Goal: Task Accomplishment & Management: Use online tool/utility

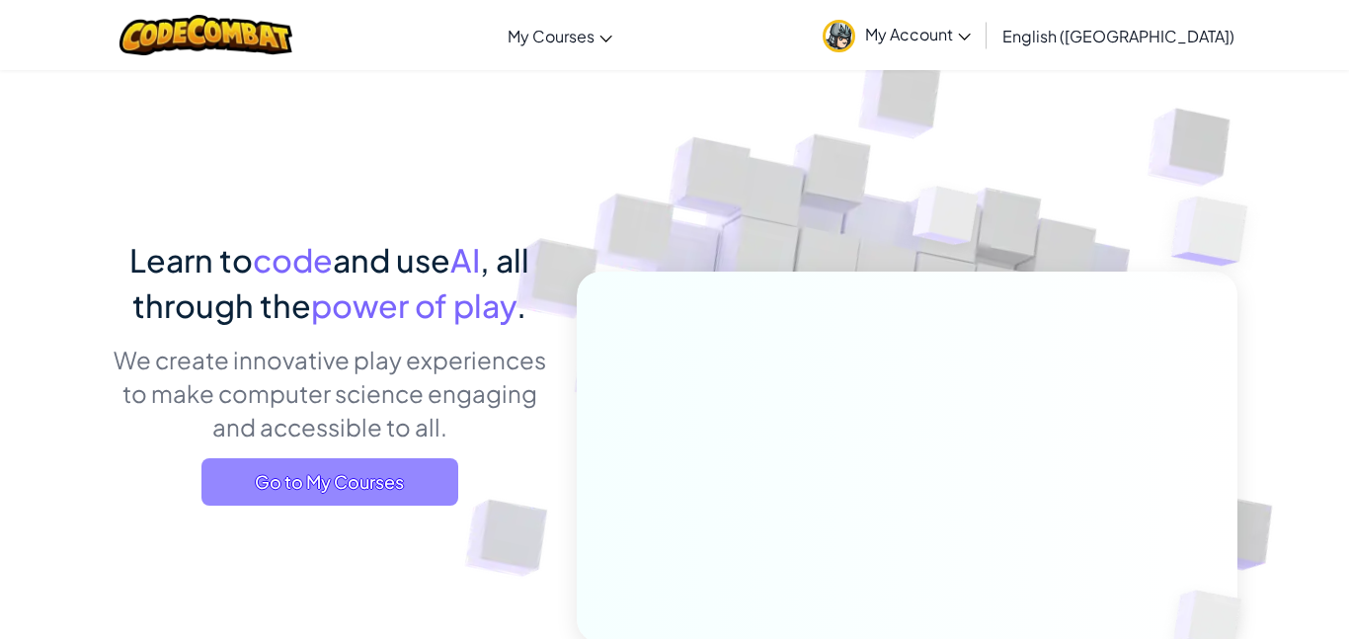
click at [402, 481] on span "Go to My Courses" at bounding box center [329, 481] width 257 height 47
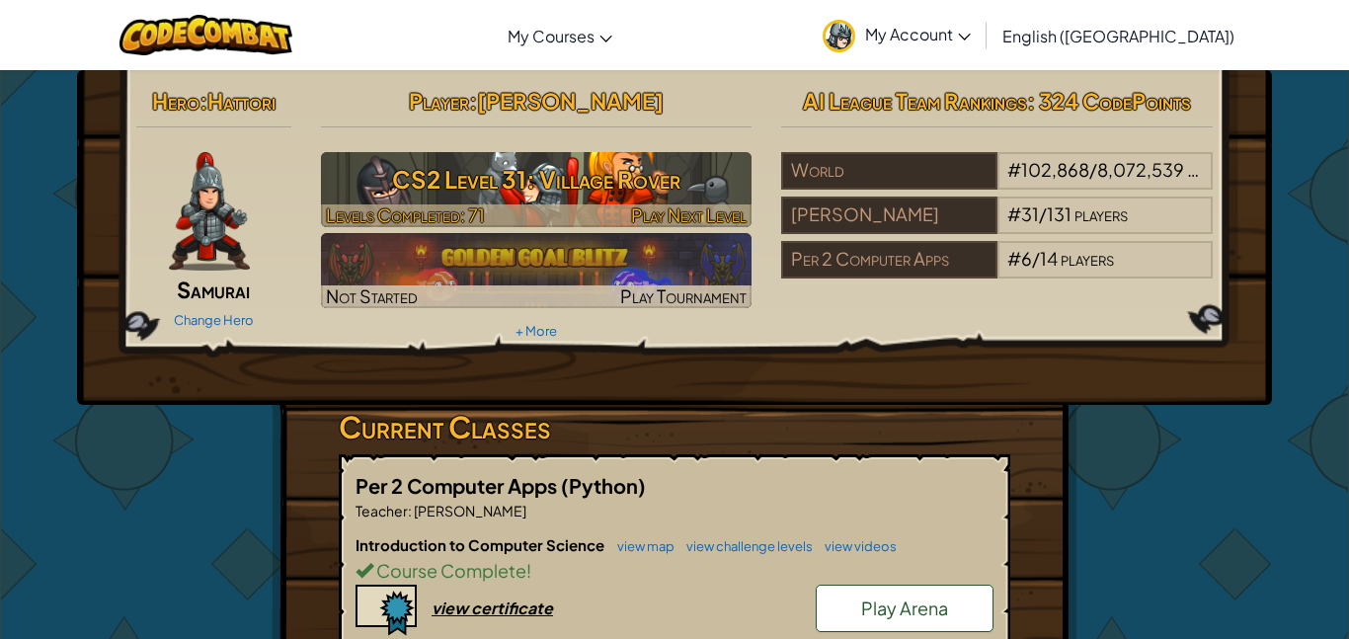
click at [499, 157] on h3 "CS2 Level 31: Village Rover" at bounding box center [537, 179] width 432 height 44
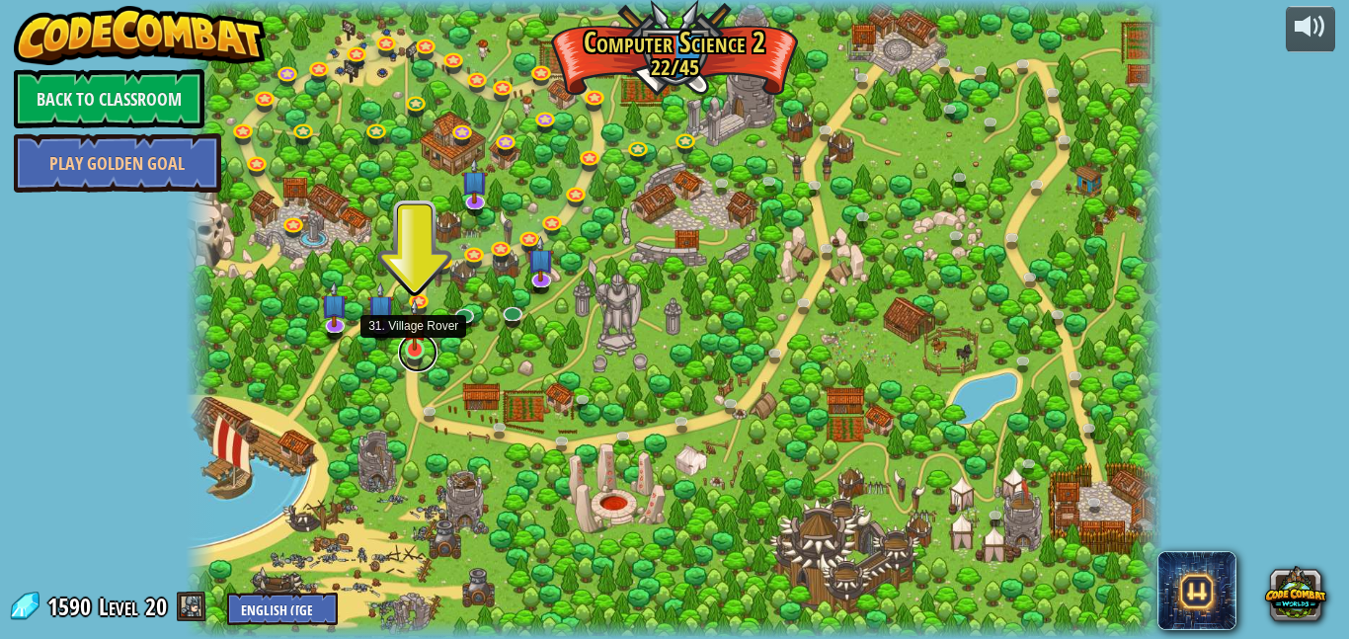
click at [422, 353] on link at bounding box center [418, 353] width 40 height 40
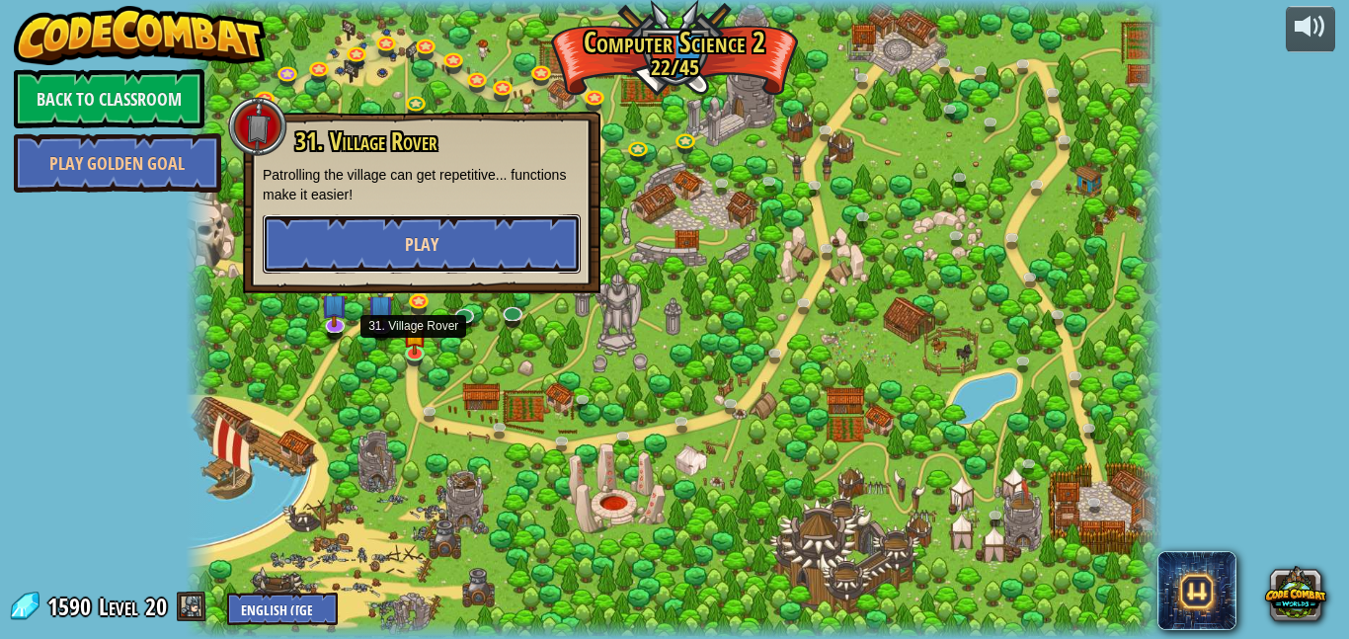
click at [487, 233] on button "Play" at bounding box center [422, 243] width 318 height 59
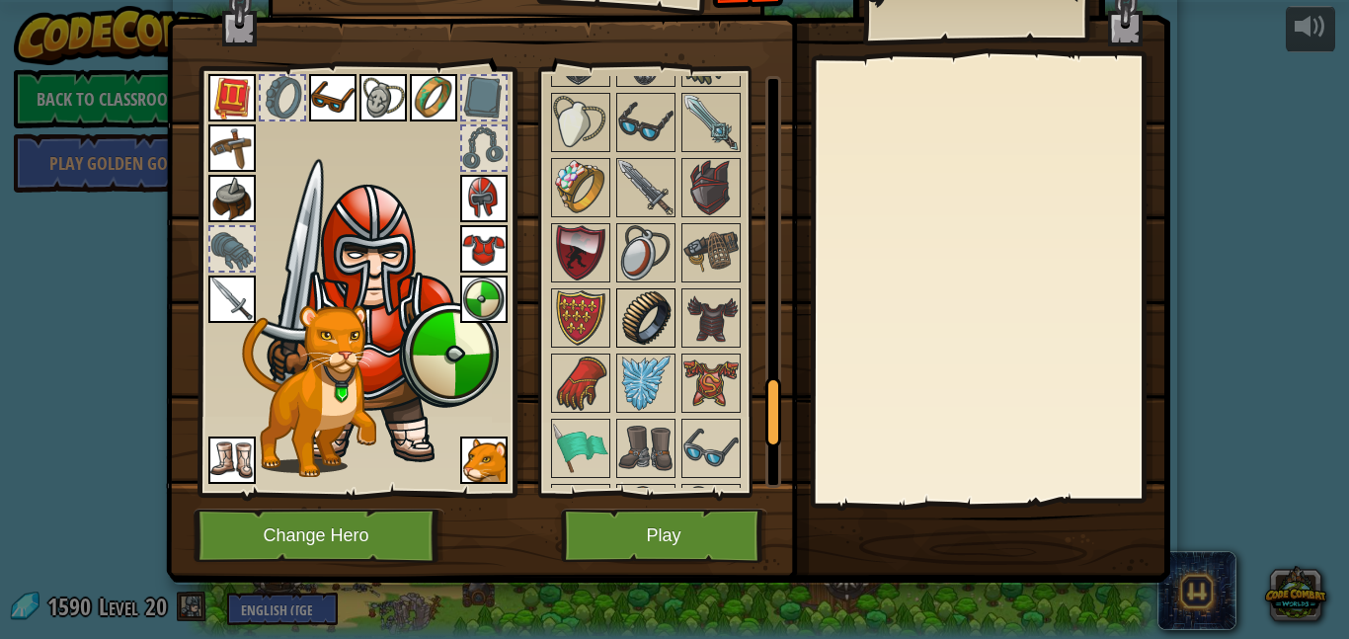
scroll to position [1991, 0]
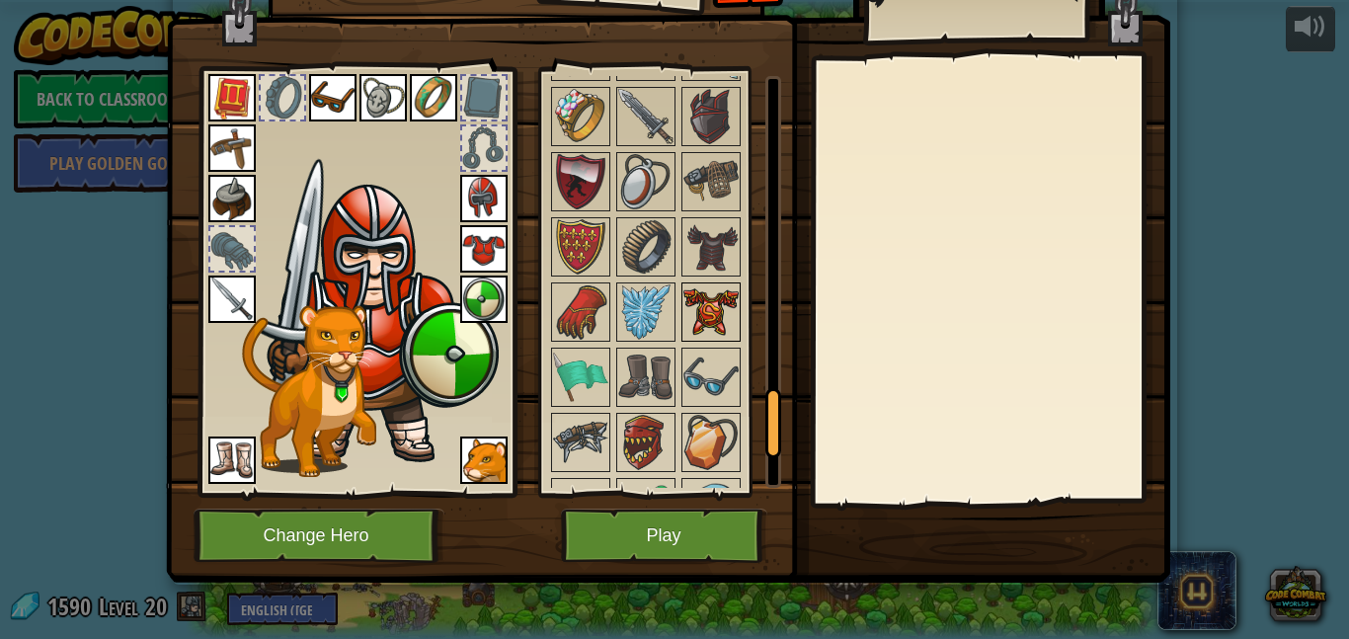
click at [698, 292] on img at bounding box center [710, 311] width 55 height 55
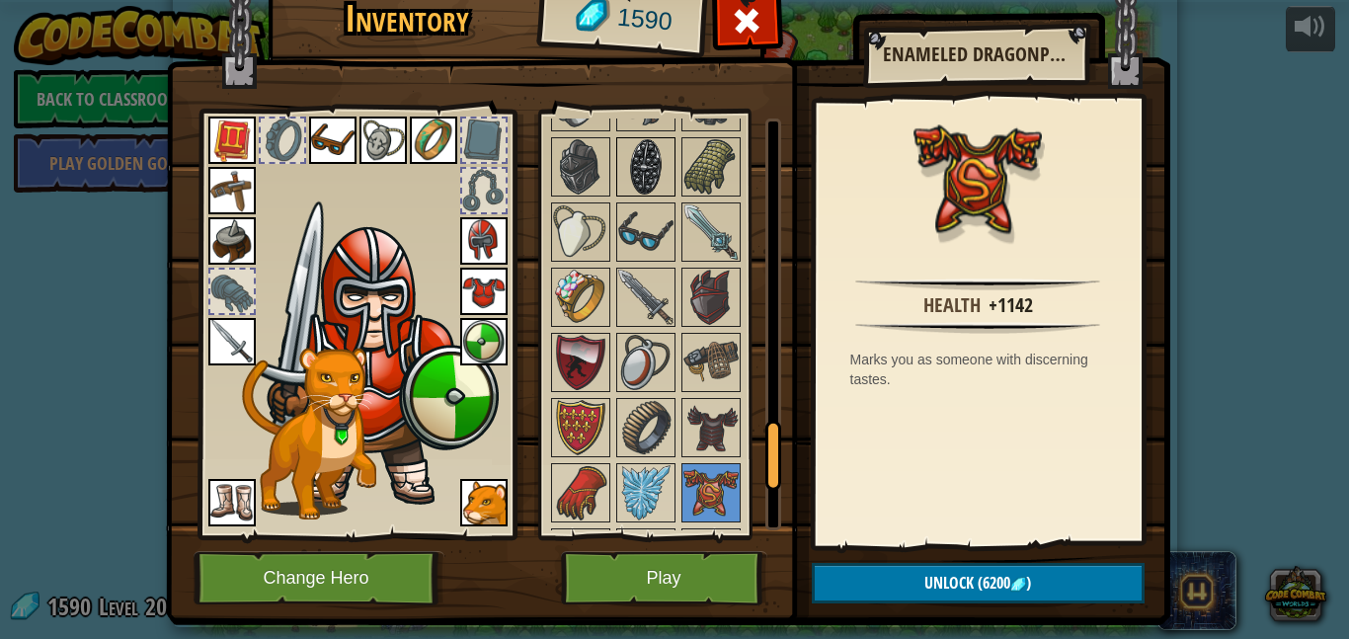
scroll to position [1707, 0]
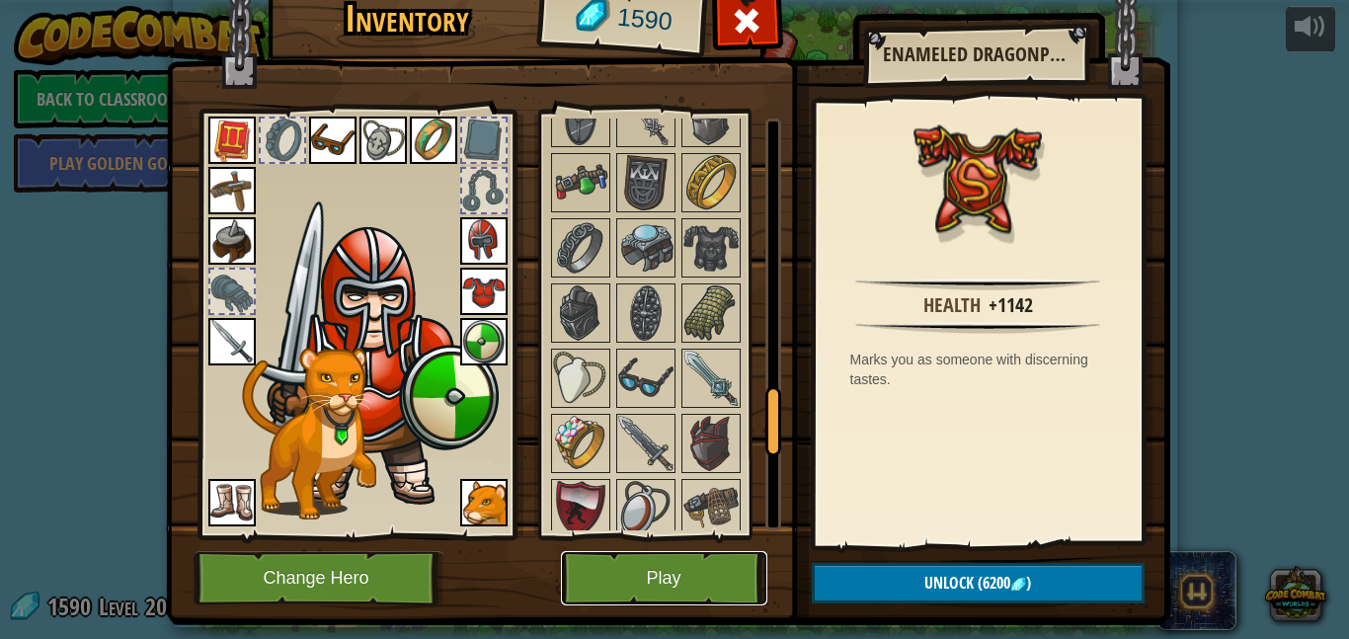
click at [612, 562] on button "Play" at bounding box center [664, 578] width 206 height 54
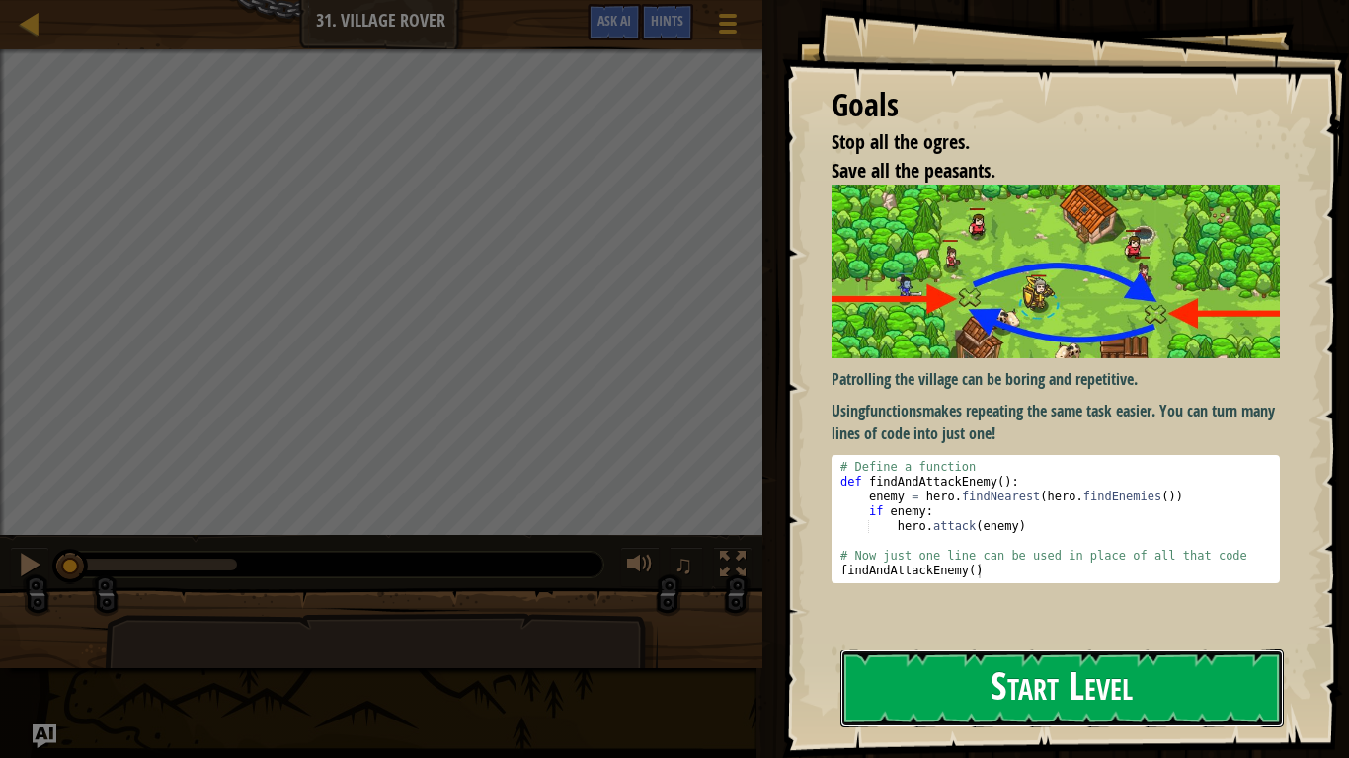
click at [877, 638] on button "Start Level" at bounding box center [1061, 689] width 443 height 78
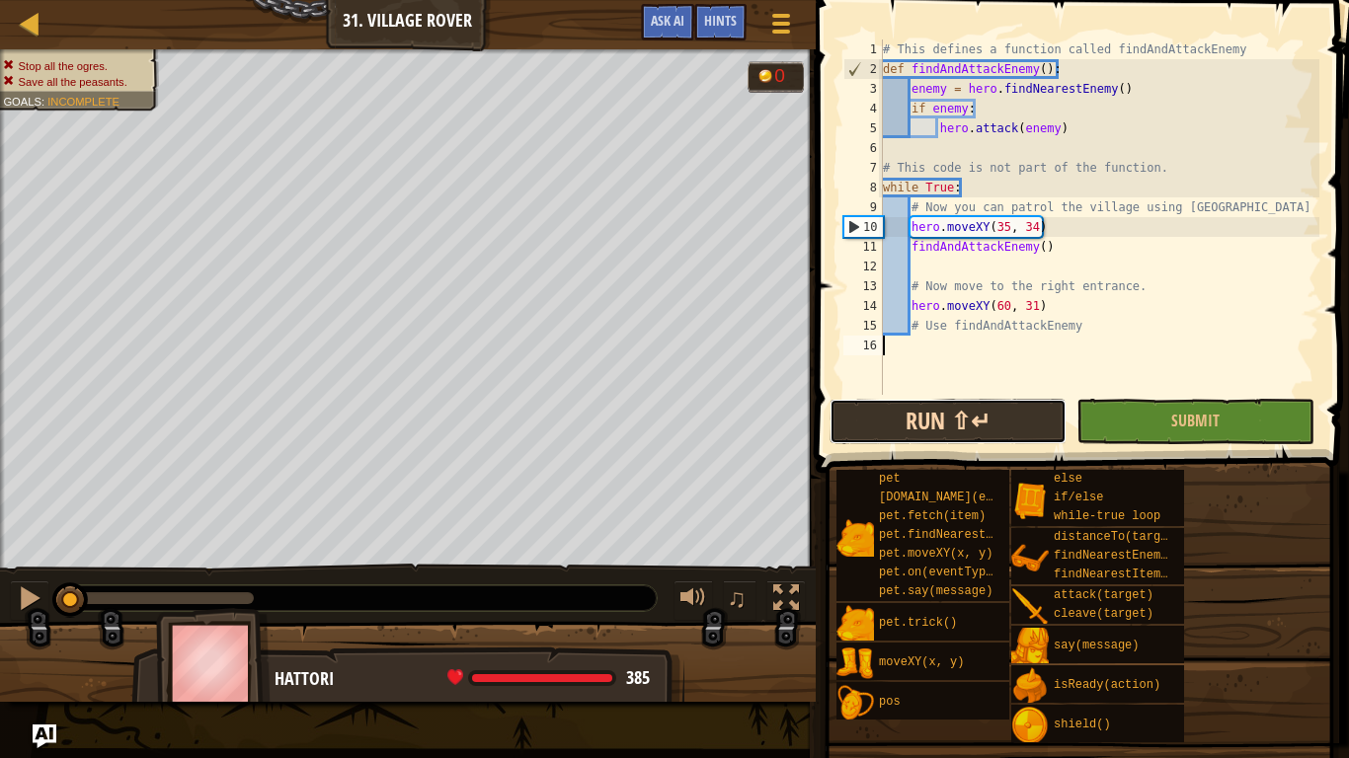
click at [915, 399] on button "Run ⇧↵" at bounding box center [948, 421] width 237 height 45
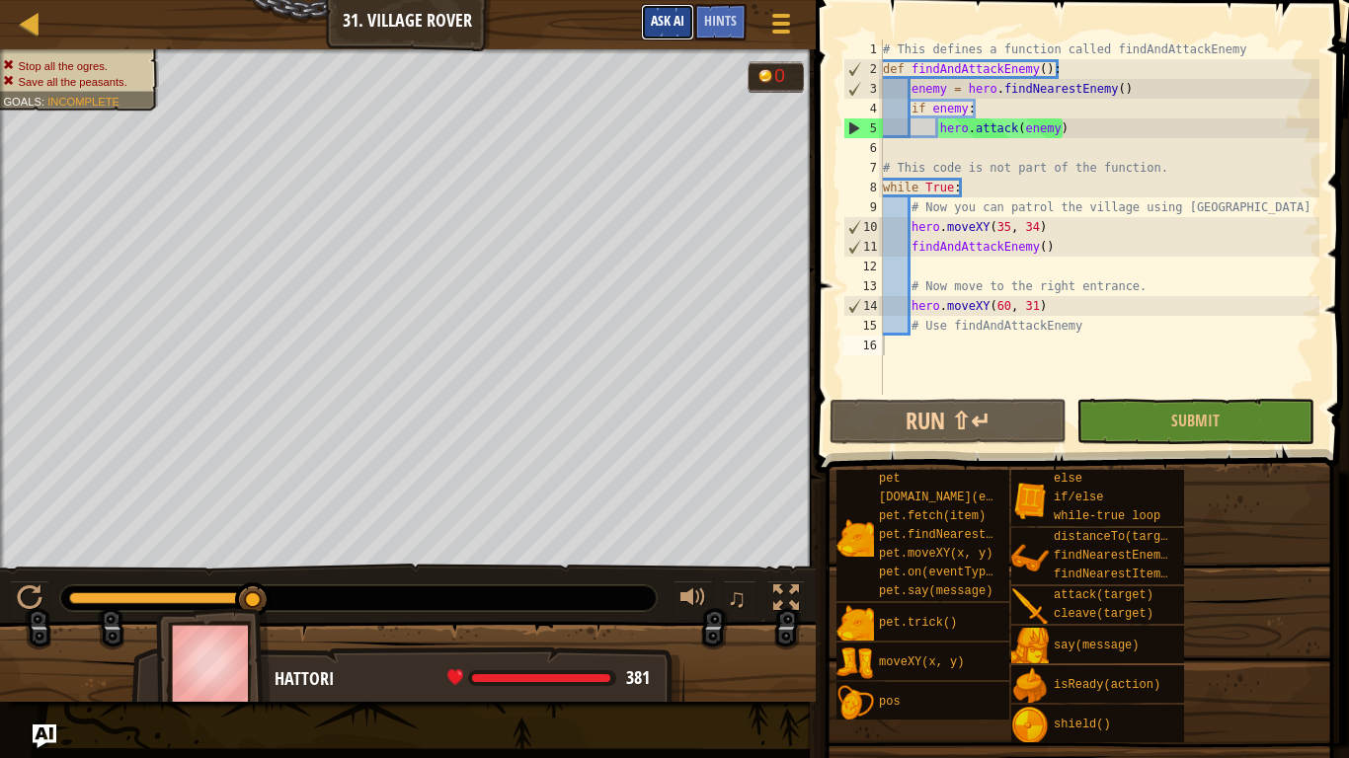
click at [681, 34] on button "Ask AI" at bounding box center [667, 22] width 53 height 37
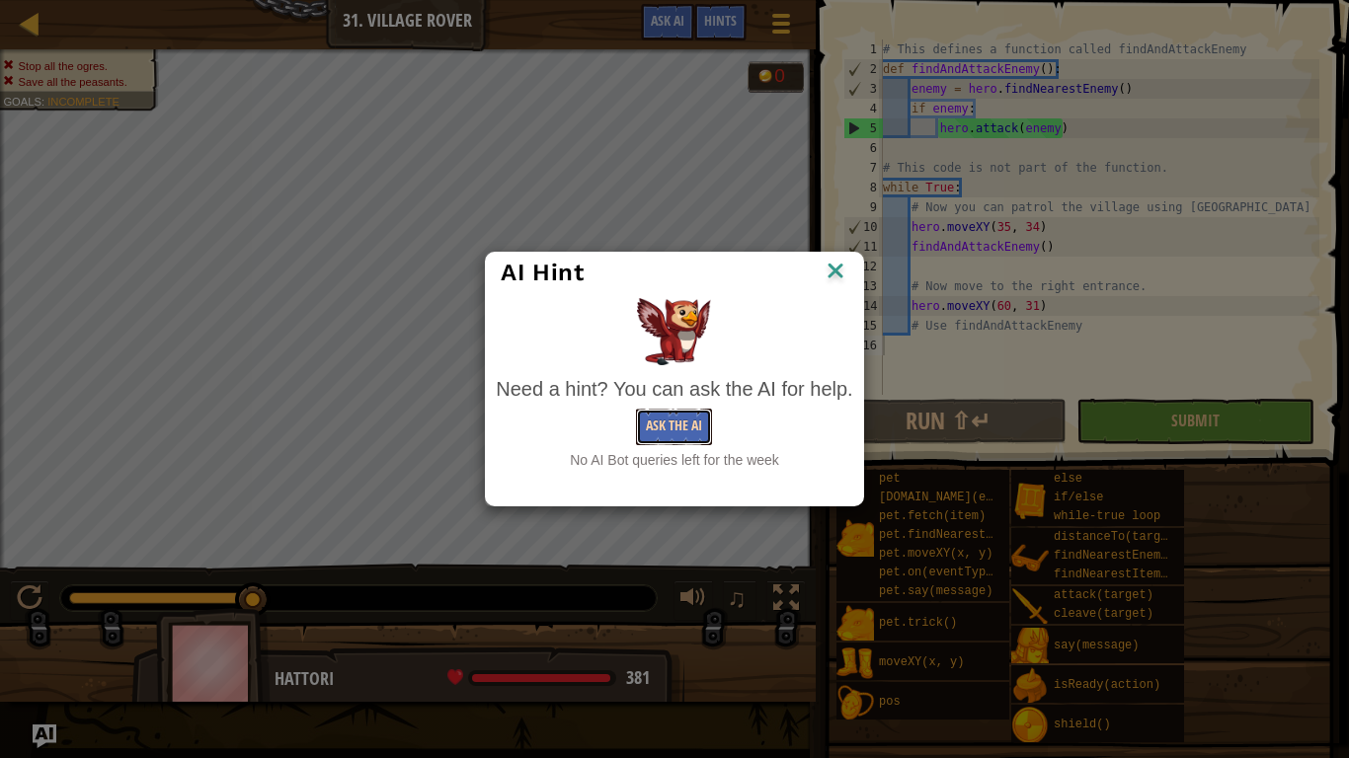
click at [690, 424] on button "Ask the AI" at bounding box center [674, 427] width 76 height 37
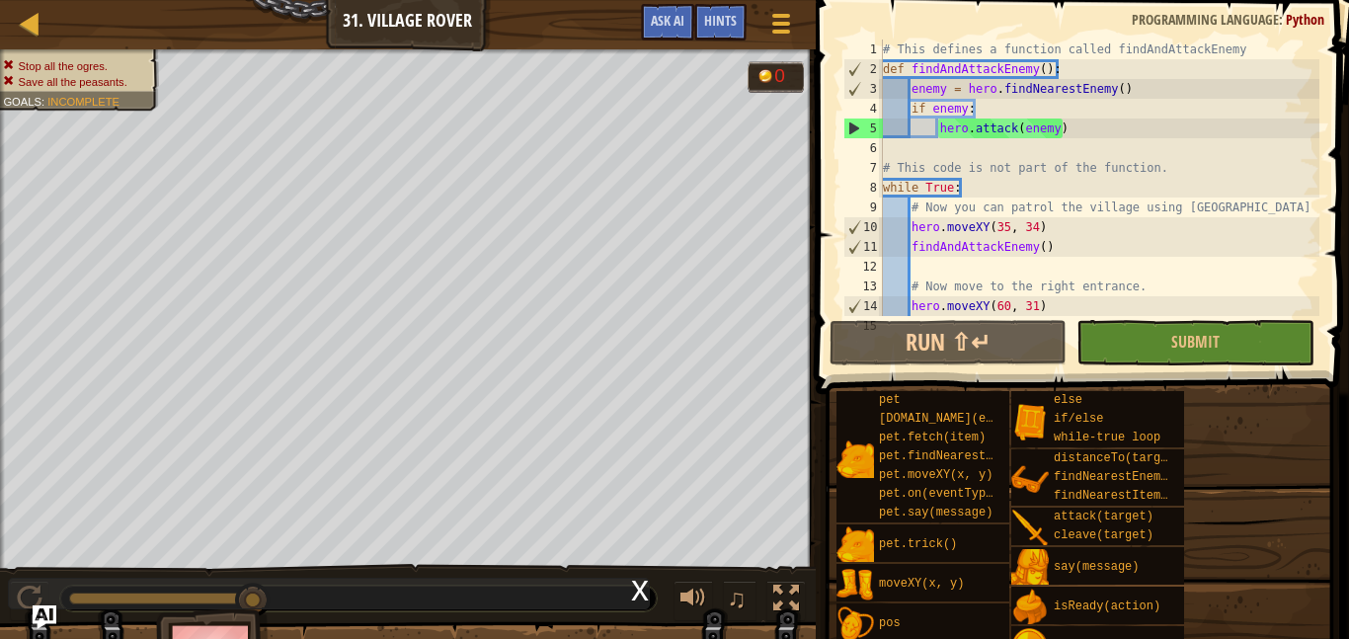
click at [1266, 246] on div "# This defines a function called findAndAttackEnemy def findAndAttackEnemy ( ) …" at bounding box center [1099, 198] width 440 height 316
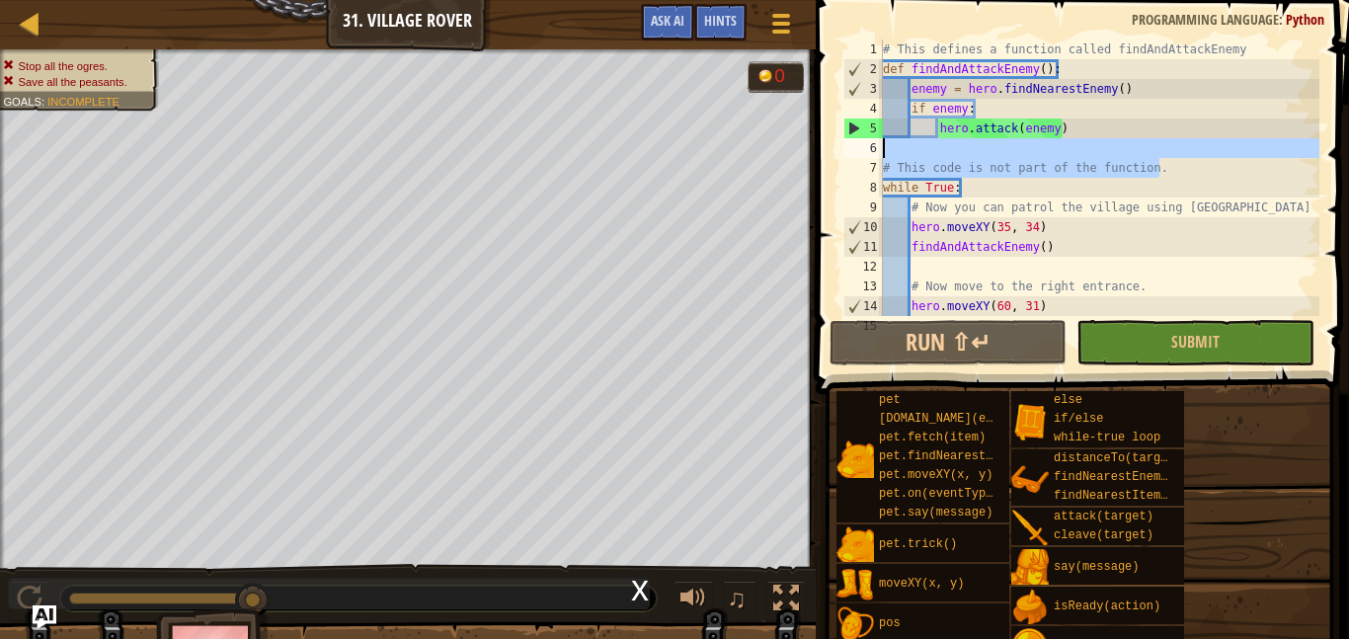
drag, startPoint x: 1168, startPoint y: 172, endPoint x: 889, endPoint y: 167, distance: 279.5
click at [889, 167] on div "# This defines a function called findAndAttackEnemy def findAndAttackEnemy ( ) …" at bounding box center [1099, 198] width 440 height 316
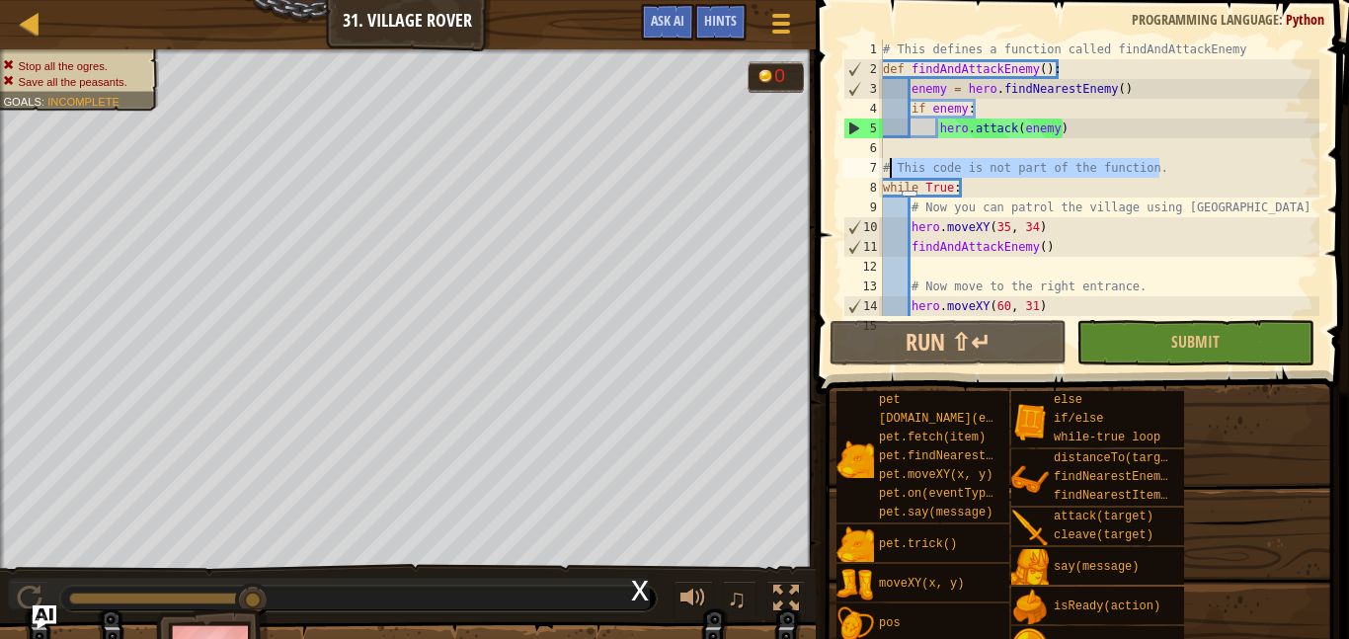
type textarea "#"
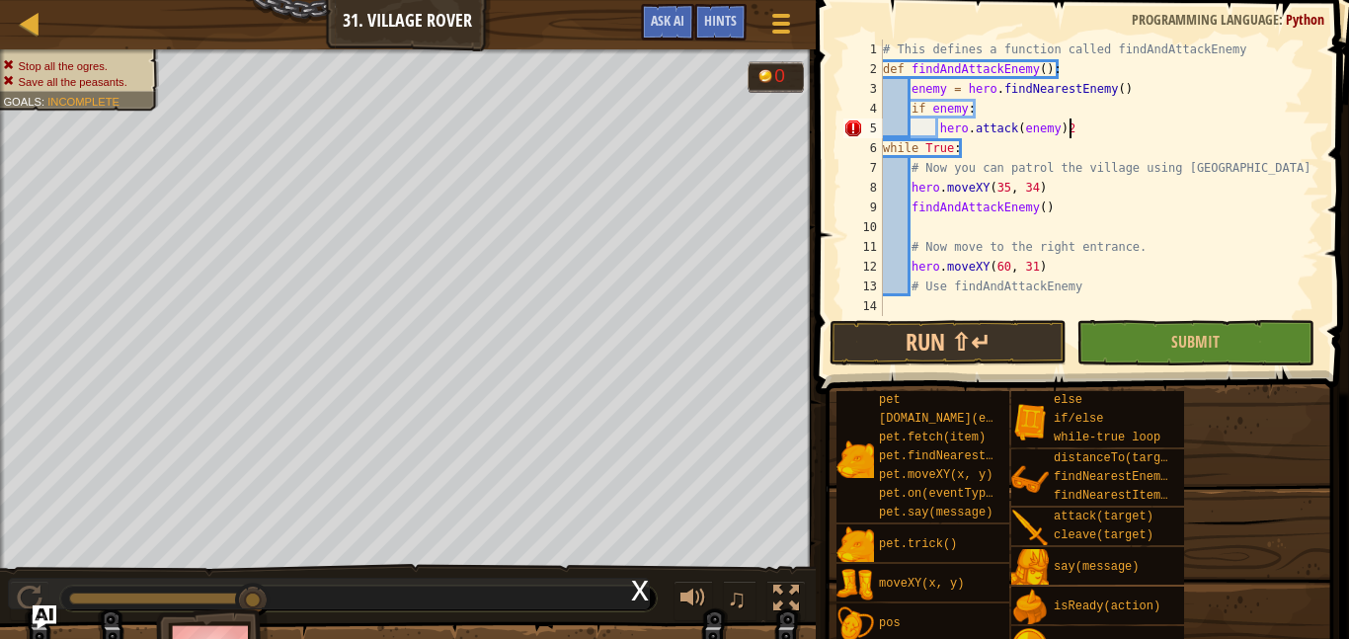
scroll to position [9, 25]
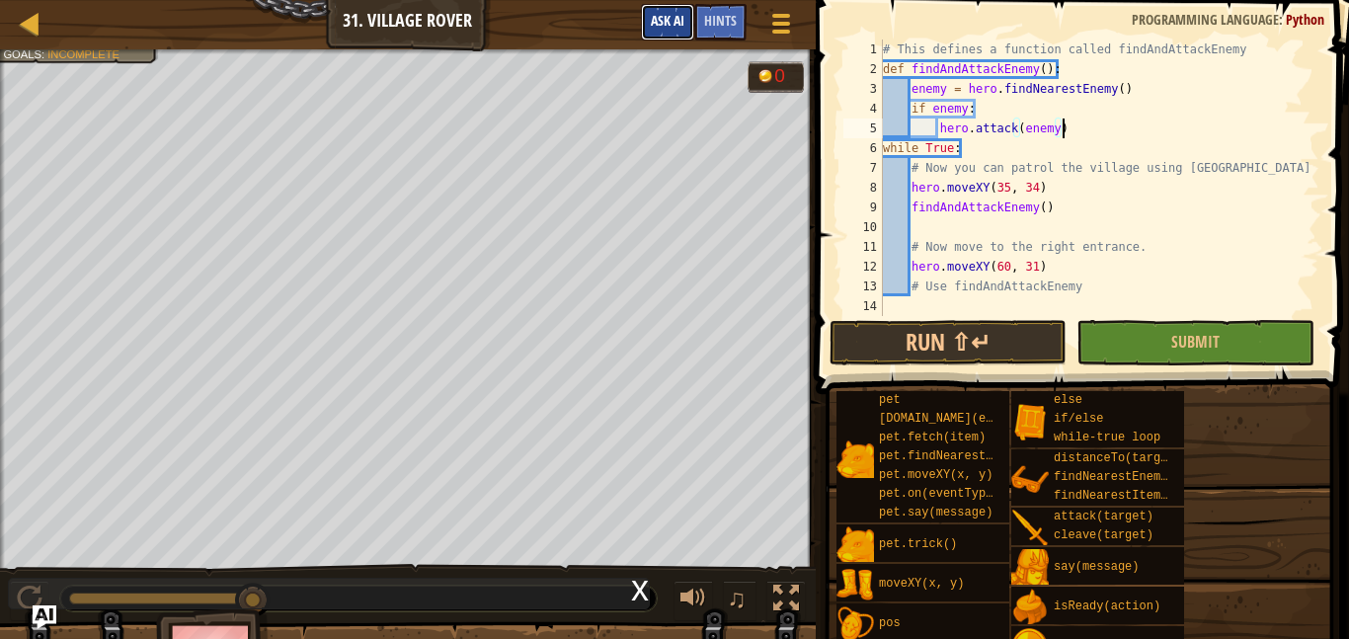
click at [659, 31] on button "Ask AI" at bounding box center [667, 22] width 53 height 37
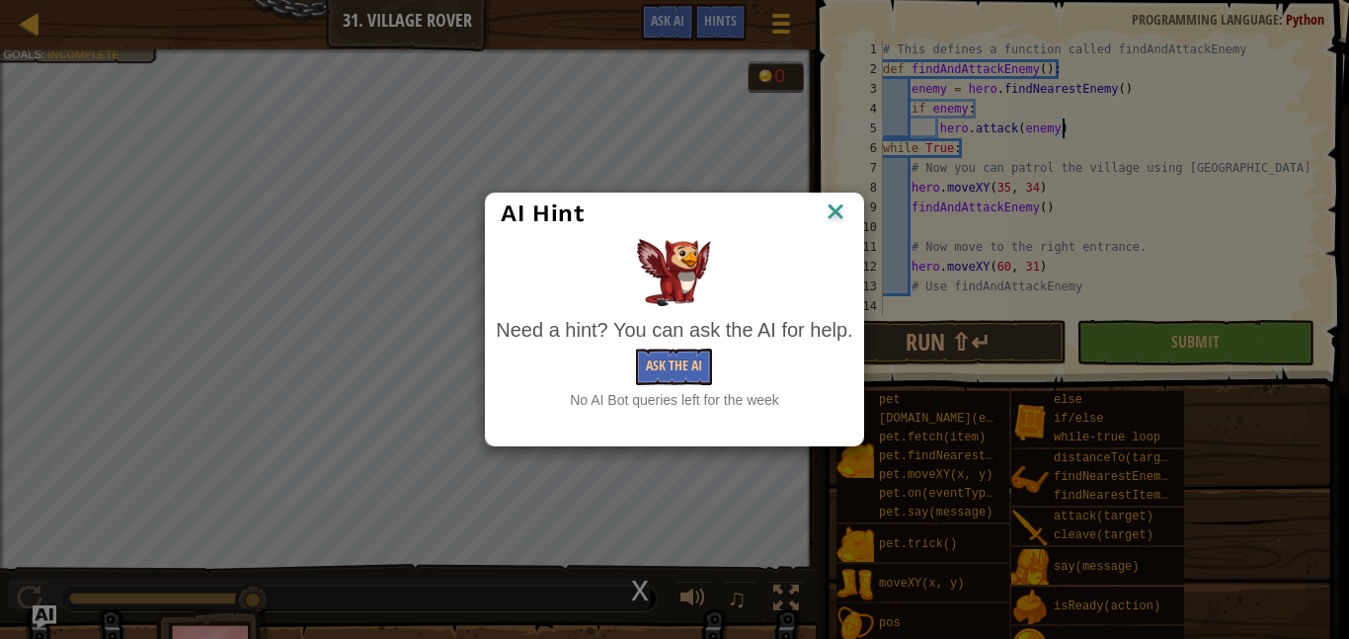
click at [835, 208] on img at bounding box center [836, 214] width 26 height 30
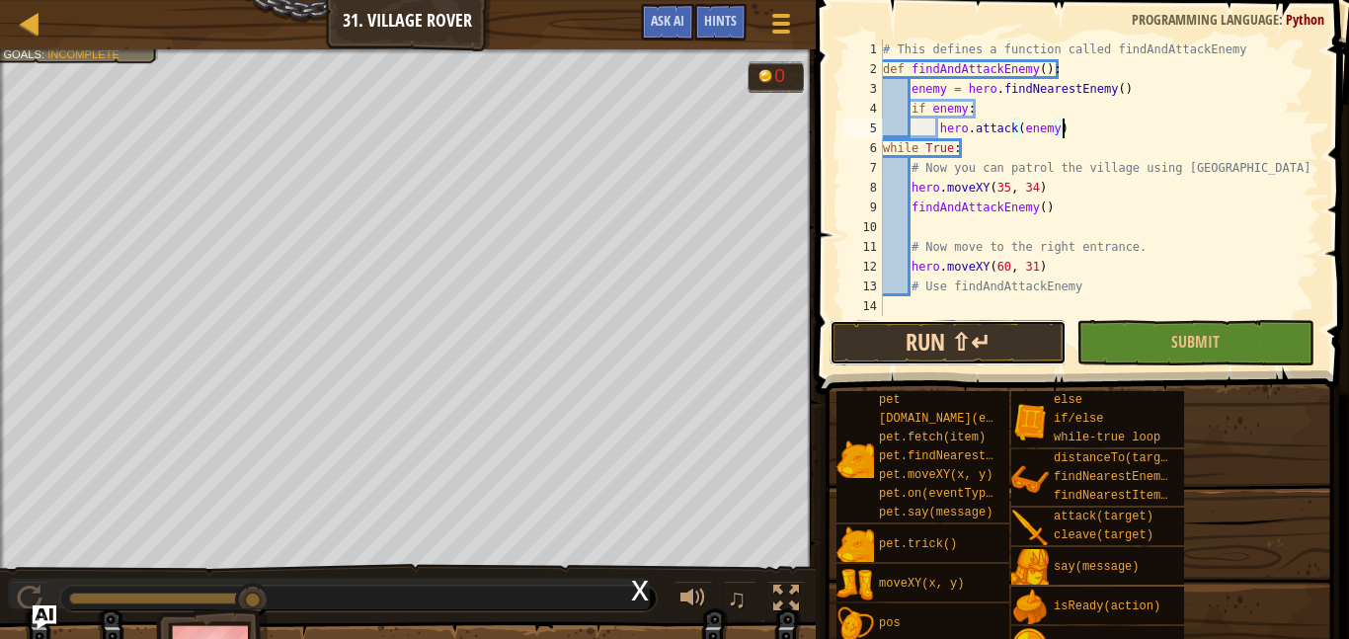
click at [965, 347] on button "Run ⇧↵" at bounding box center [948, 342] width 237 height 45
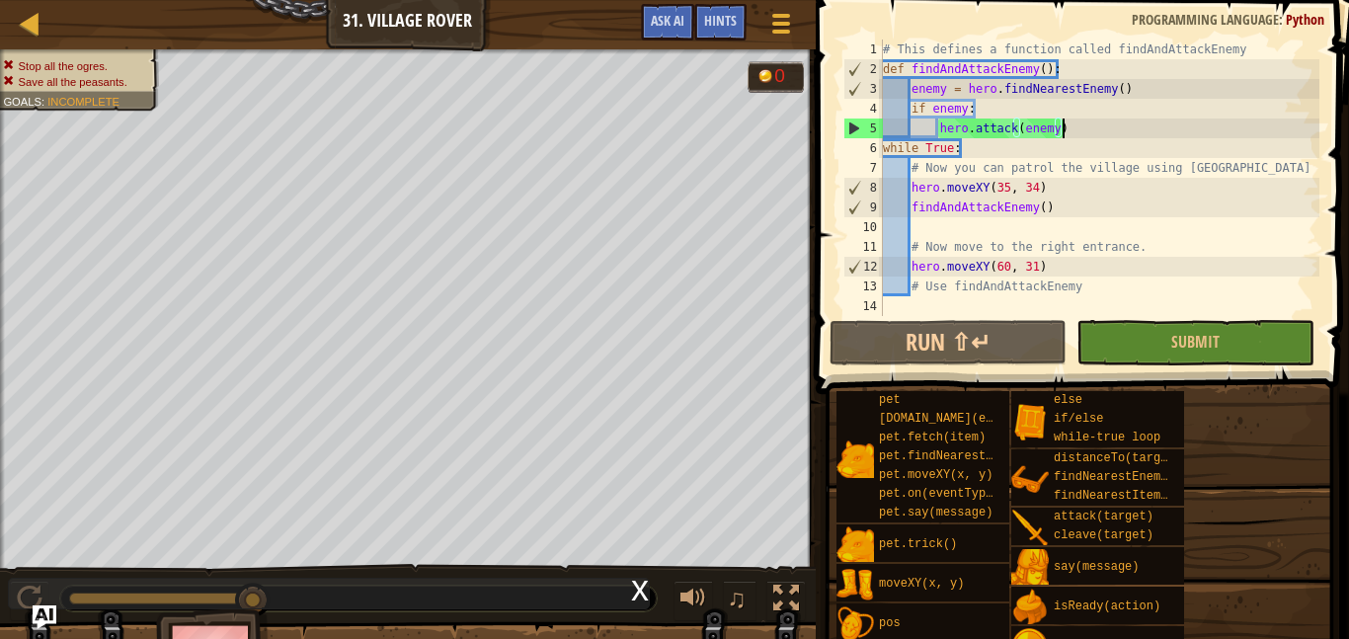
click at [1289, 89] on div "# This defines a function called findAndAttackEnemy def findAndAttackEnemy ( ) …" at bounding box center [1099, 198] width 440 height 316
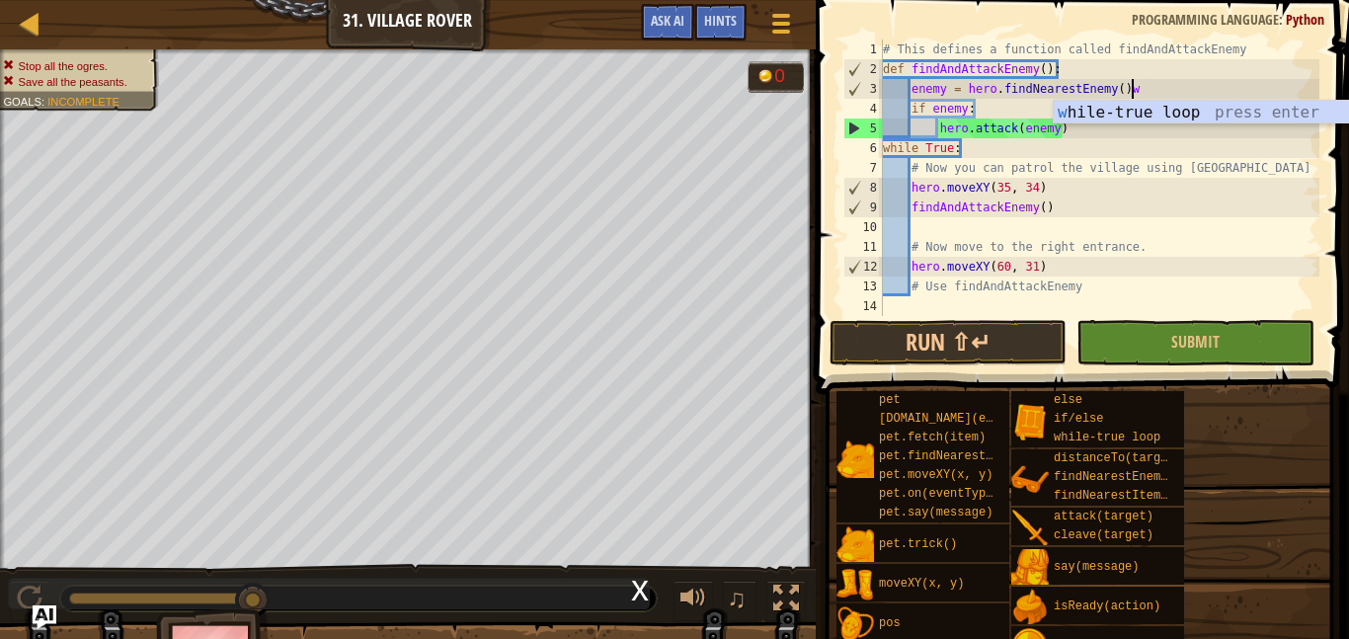
scroll to position [9, 37]
type textarea "enemy = hero.findNearestEnemy()www"
